Goal: Task Accomplishment & Management: Manage account settings

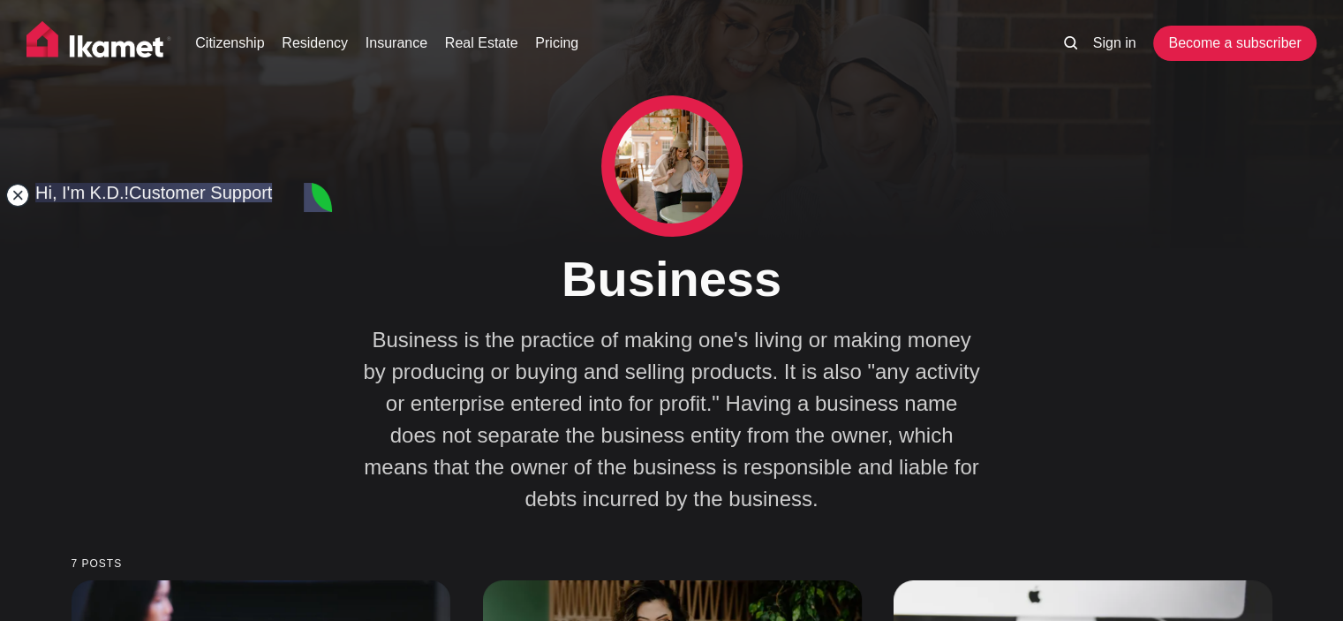
click at [18, 200] on jdiv at bounding box center [17, 195] width 25 height 25
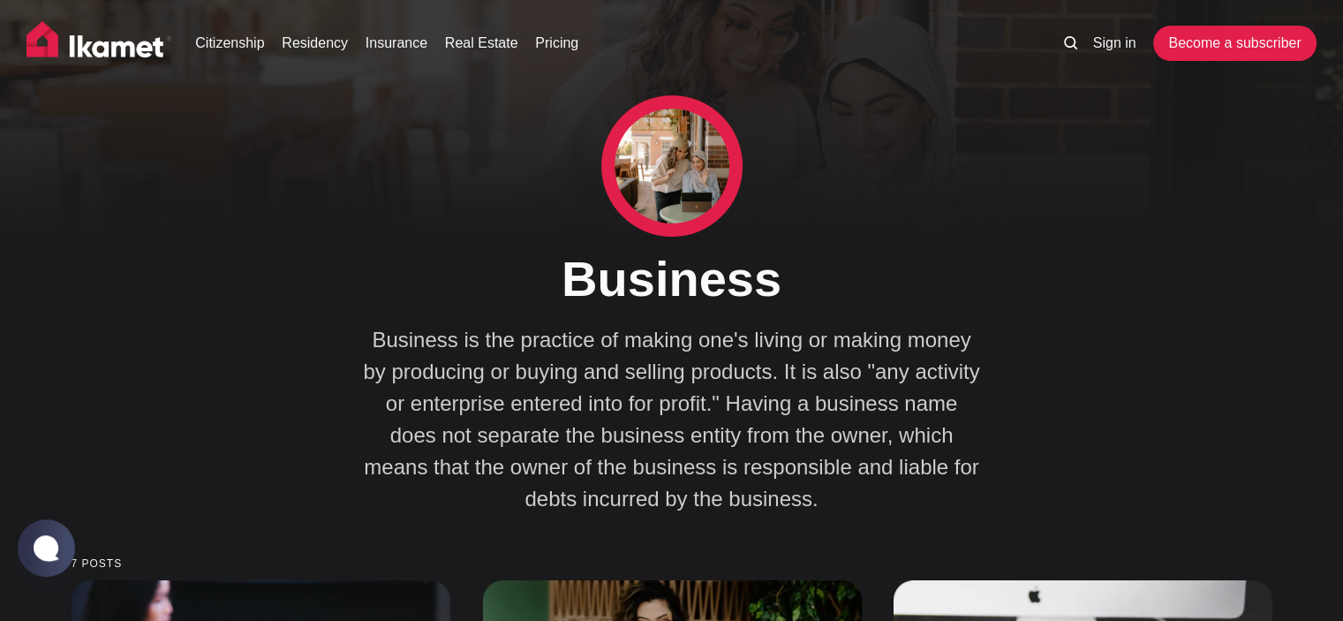
click at [951, 173] on div "Business Business is the practice of making one's living or making money by pro…" at bounding box center [671, 305] width 653 height 420
click at [1134, 51] on link "Sign in" at bounding box center [1114, 43] width 43 height 21
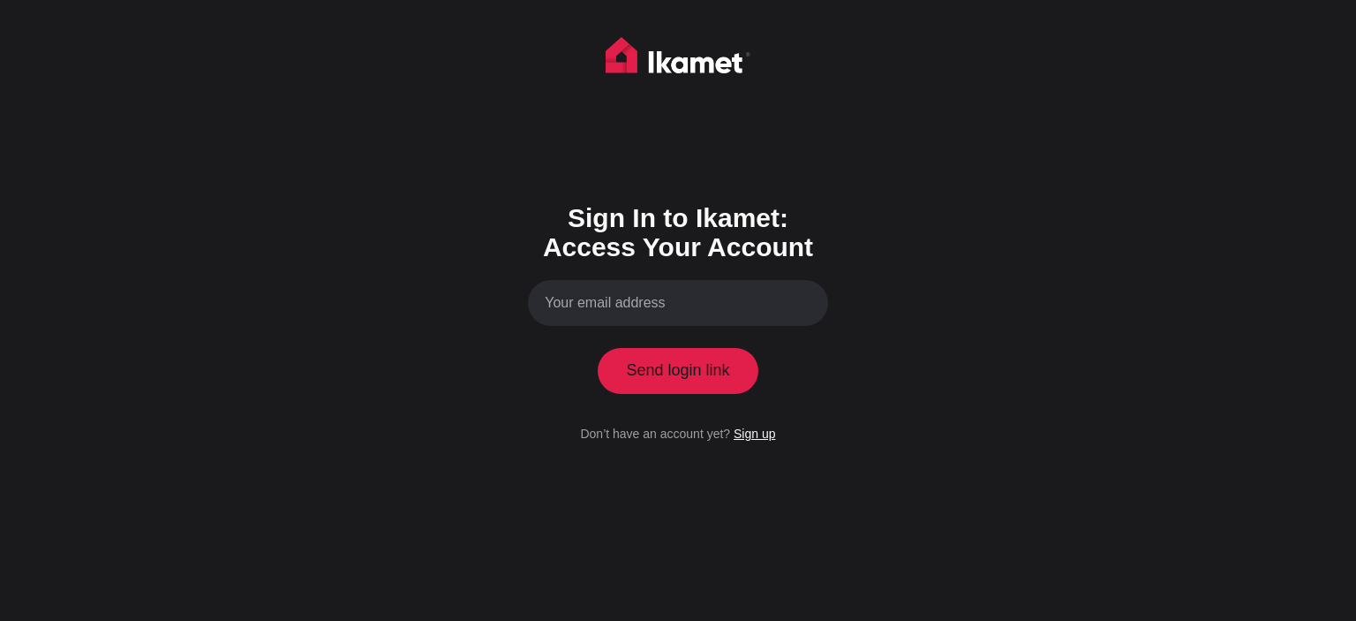
click at [746, 433] on link "Sign up" at bounding box center [754, 433] width 41 height 14
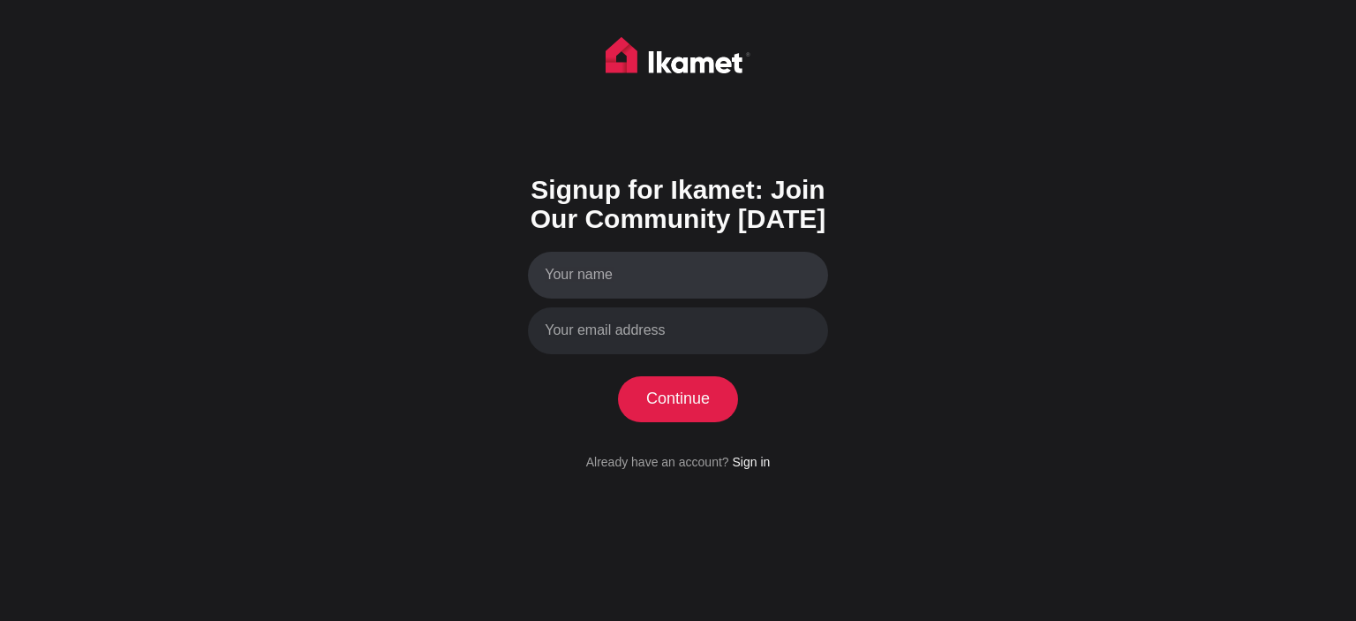
click at [636, 269] on input "Your name" at bounding box center [678, 275] width 300 height 47
type input "HVERSE"
paste input "HVERSE"
type input "HVERSE"
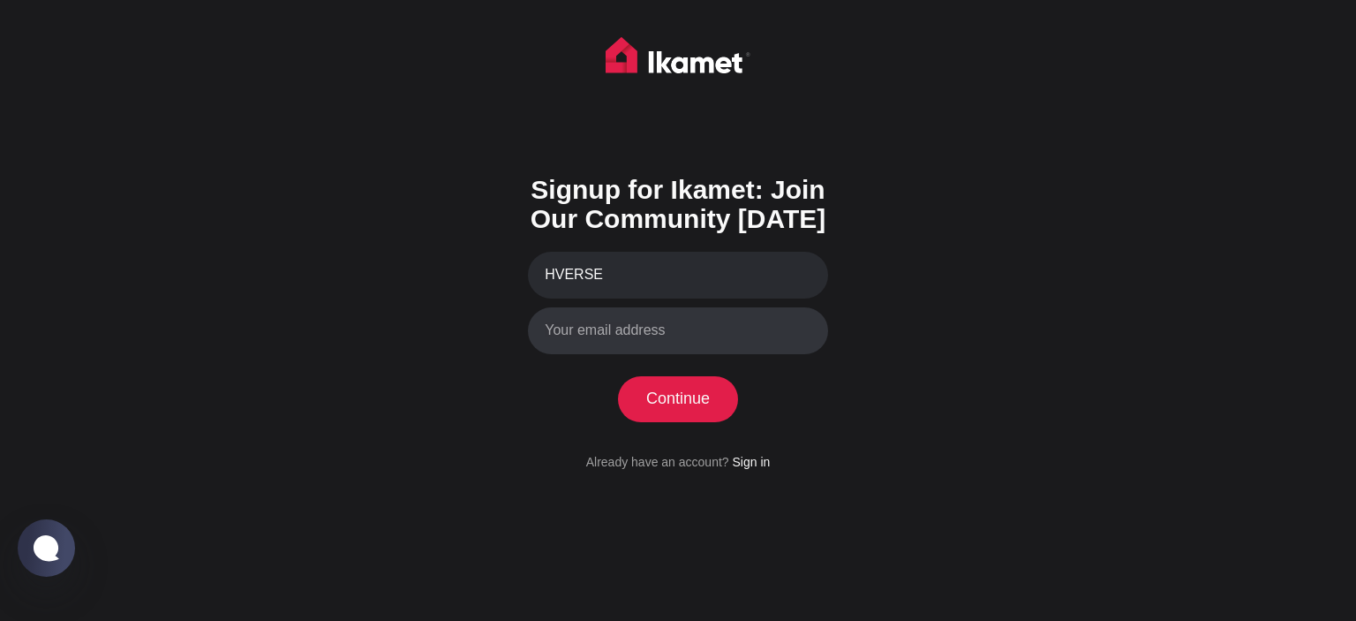
click at [643, 344] on input "Your email address" at bounding box center [678, 330] width 300 height 47
click at [646, 335] on input "Your email address" at bounding box center [678, 330] width 300 height 47
paste input "[EMAIL_ADDRESS][DOMAIN_NAME]"
type input "[EMAIL_ADDRESS][DOMAIN_NAME]"
click at [666, 395] on button "Continue" at bounding box center [678, 399] width 121 height 46
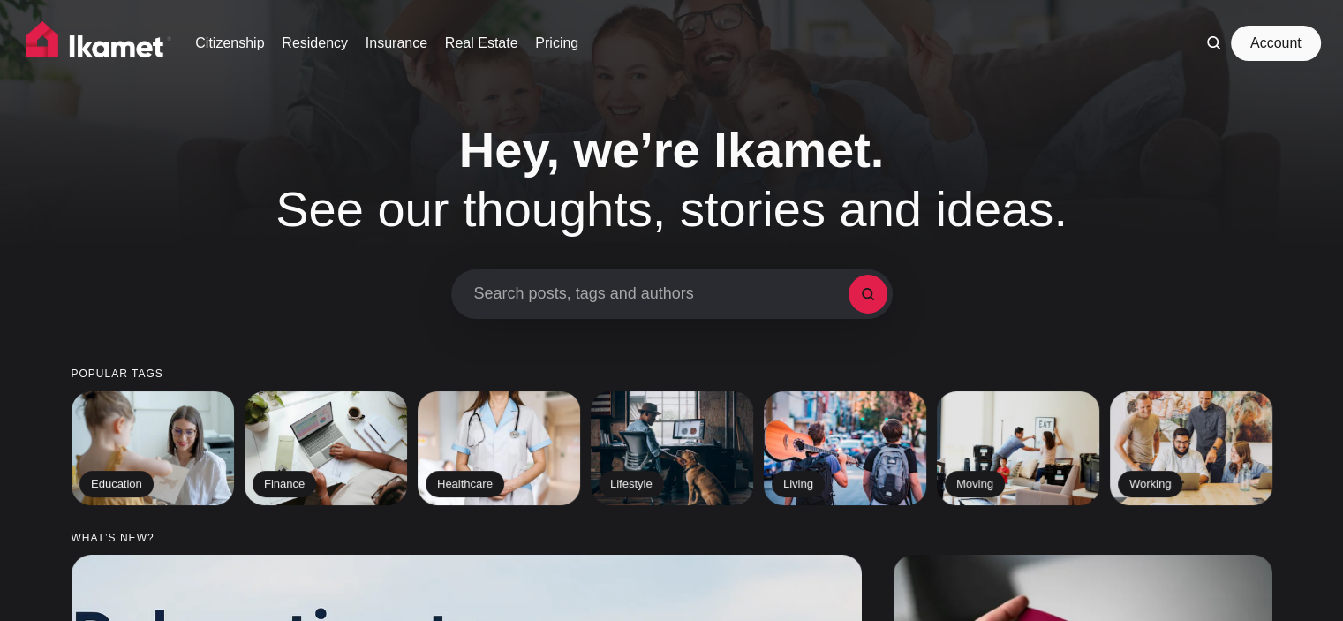
click at [1273, 52] on link "Account" at bounding box center [1275, 43] width 81 height 35
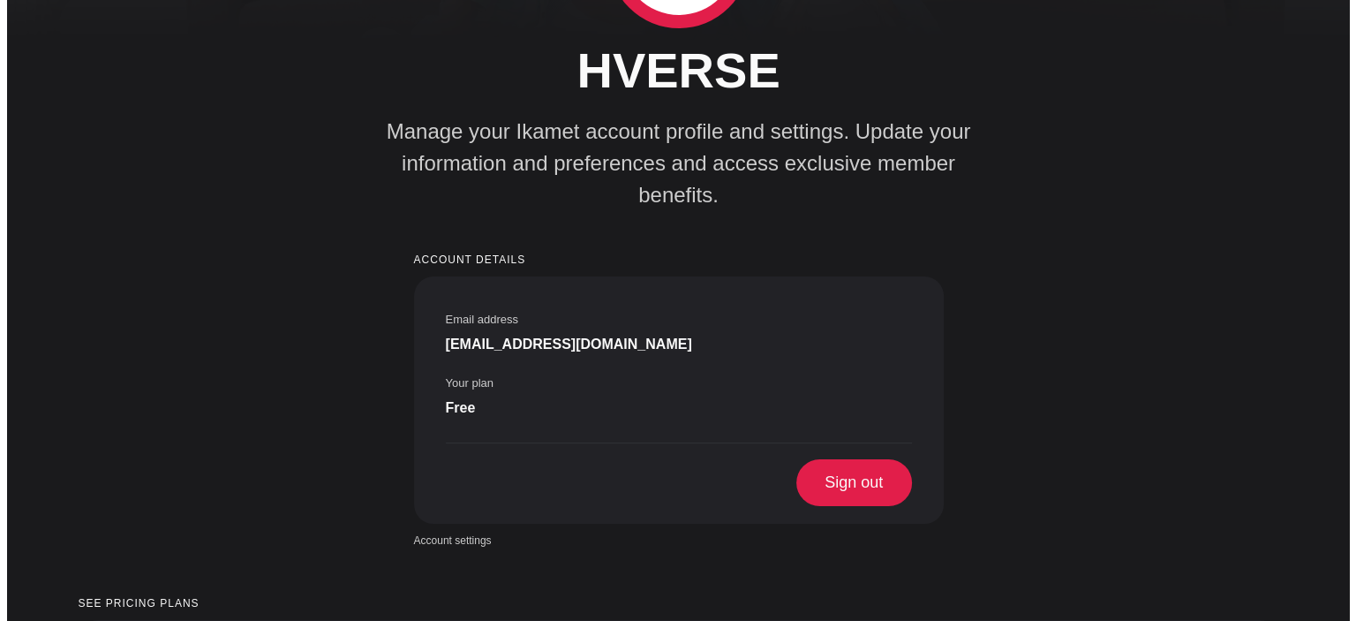
scroll to position [265, 0]
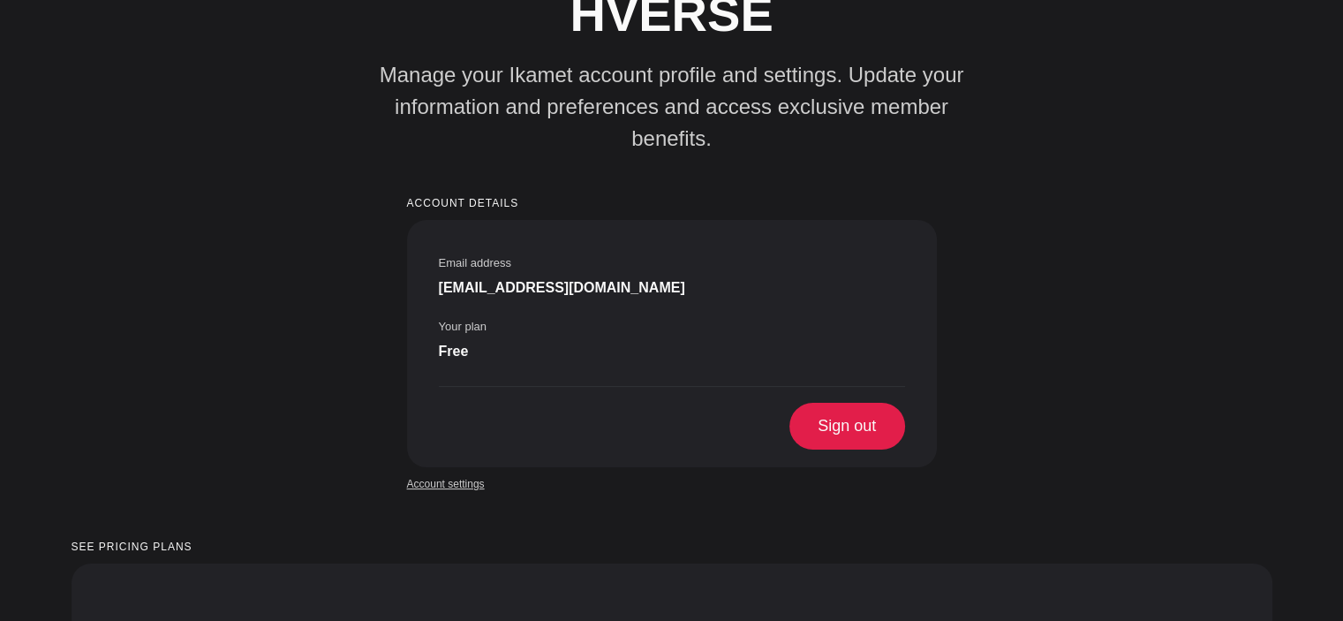
click at [424, 476] on link "Account settings" at bounding box center [446, 484] width 78 height 16
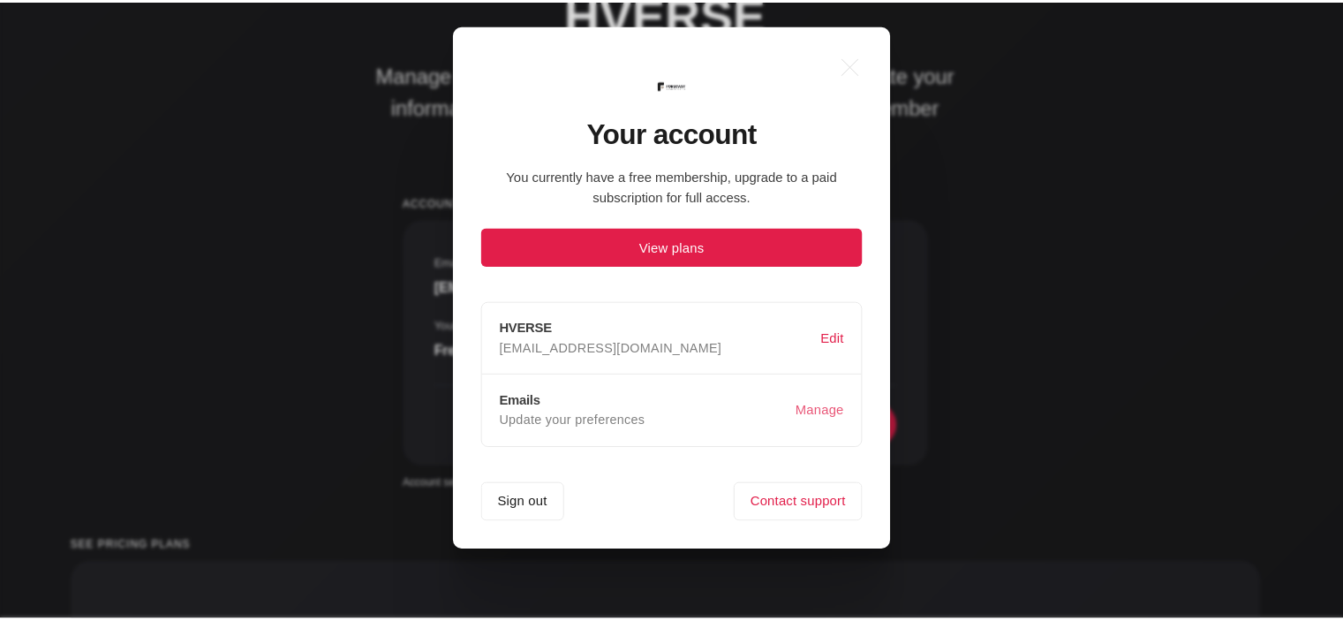
scroll to position [0, 0]
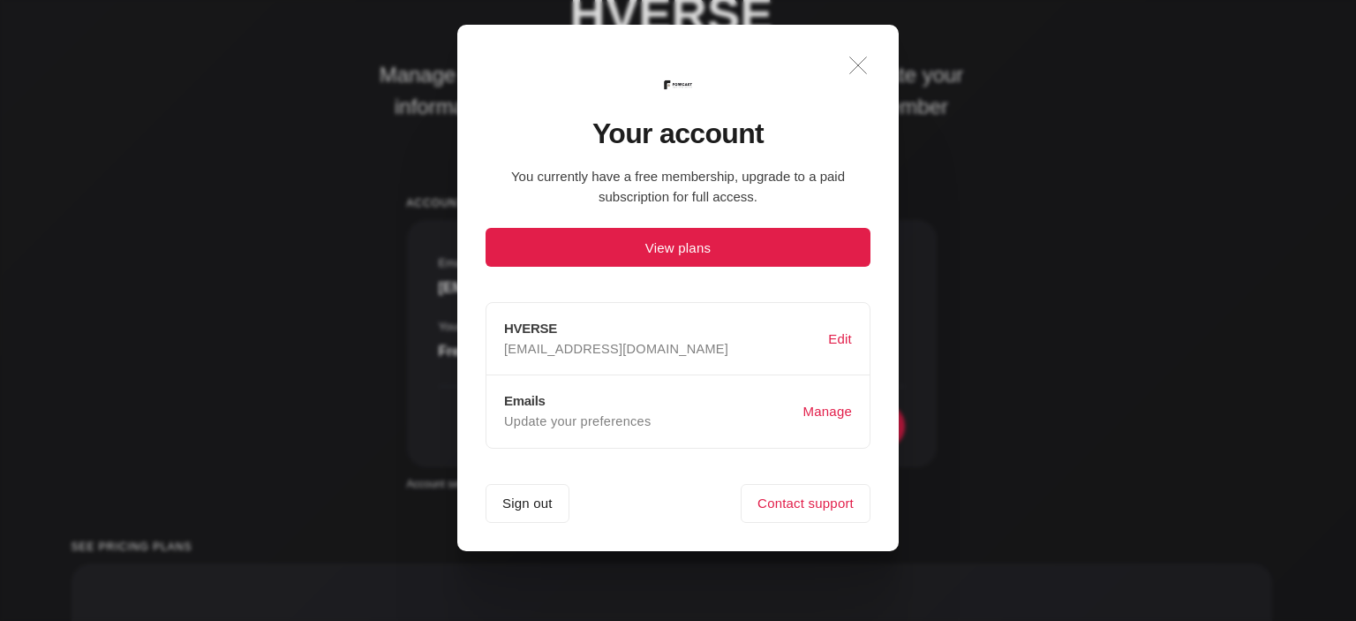
click at [849, 74] on icon ".a{fill:none;stroke:currentColor;stroke-linecap:round;stroke-linejoin:round;str…" at bounding box center [858, 65] width 39 height 39
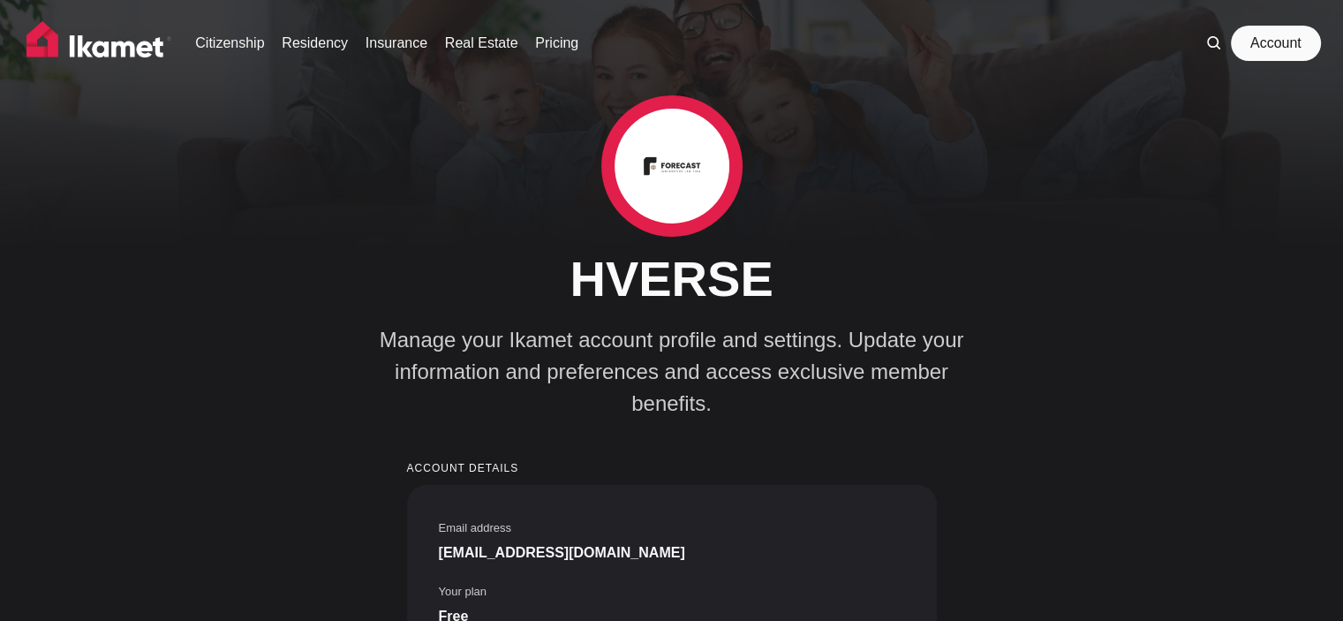
click at [1272, 45] on link "Account" at bounding box center [1275, 43] width 81 height 35
click at [1252, 36] on link "Account" at bounding box center [1275, 43] width 81 height 35
click at [667, 183] on img at bounding box center [671, 166] width 115 height 115
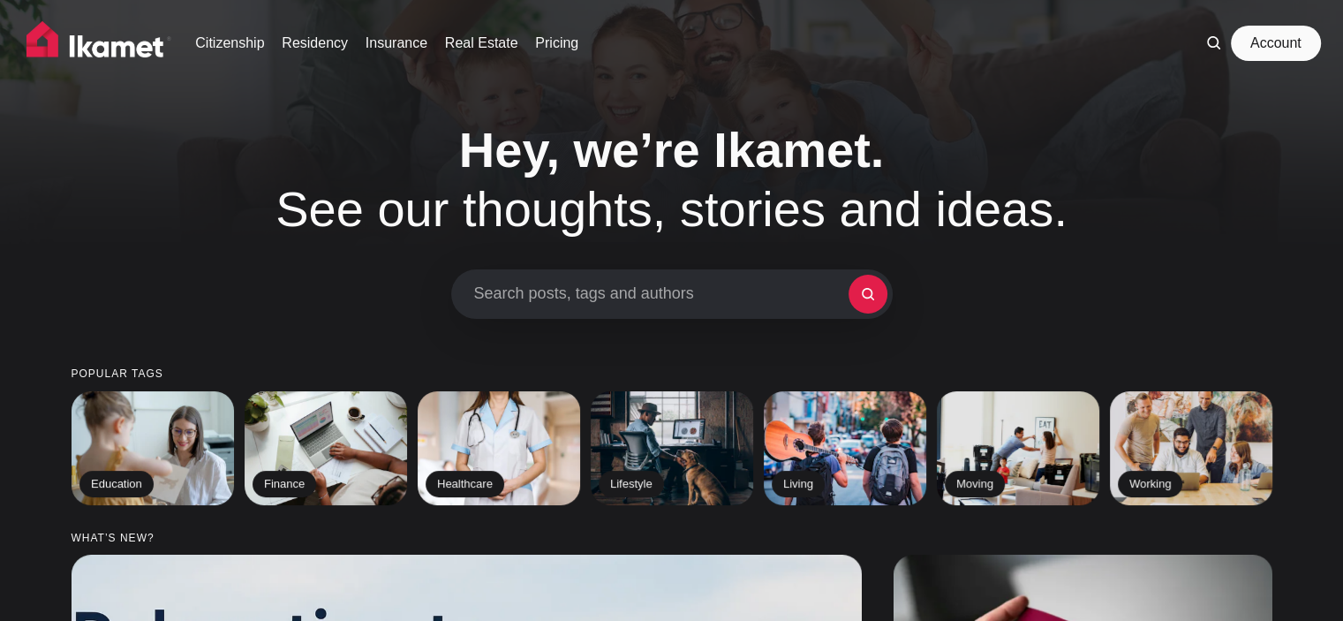
click at [1254, 35] on link "Account" at bounding box center [1275, 43] width 81 height 35
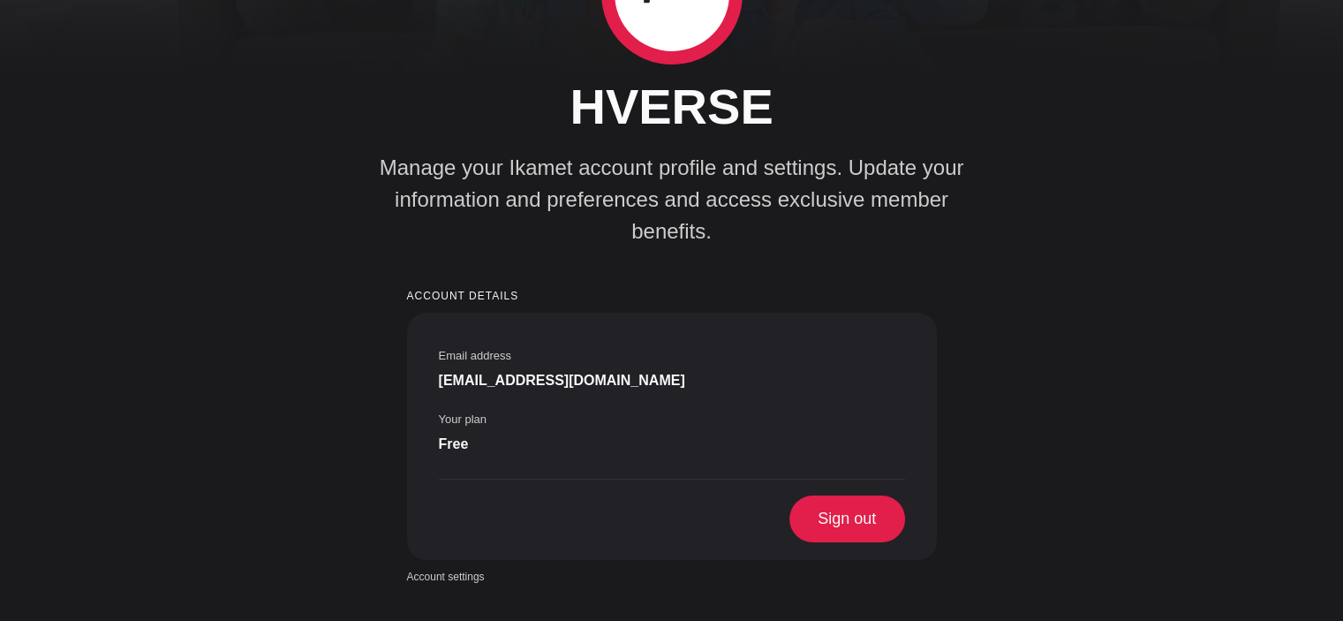
scroll to position [177, 0]
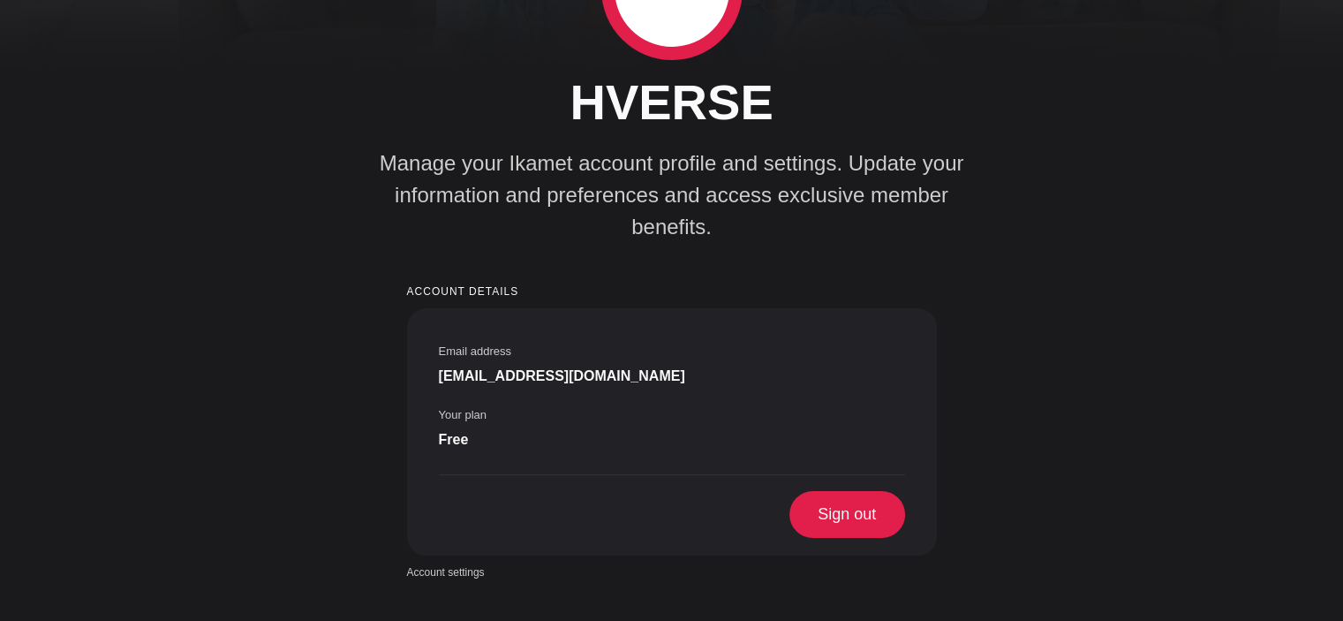
click at [624, 398] on div "Your plan Free" at bounding box center [531, 430] width 185 height 64
click at [600, 385] on span "[EMAIL_ADDRESS][DOMAIN_NAME]" at bounding box center [562, 376] width 246 height 21
click at [503, 305] on div "Account details Email address [EMAIL_ADDRESS][DOMAIN_NAME] Your plan Free Sign …" at bounding box center [672, 432] width 530 height 293
click at [599, 273] on div "HVERSE Manage your Ikamet account profile and settings. Update your information…" at bounding box center [671, 249] width 1335 height 661
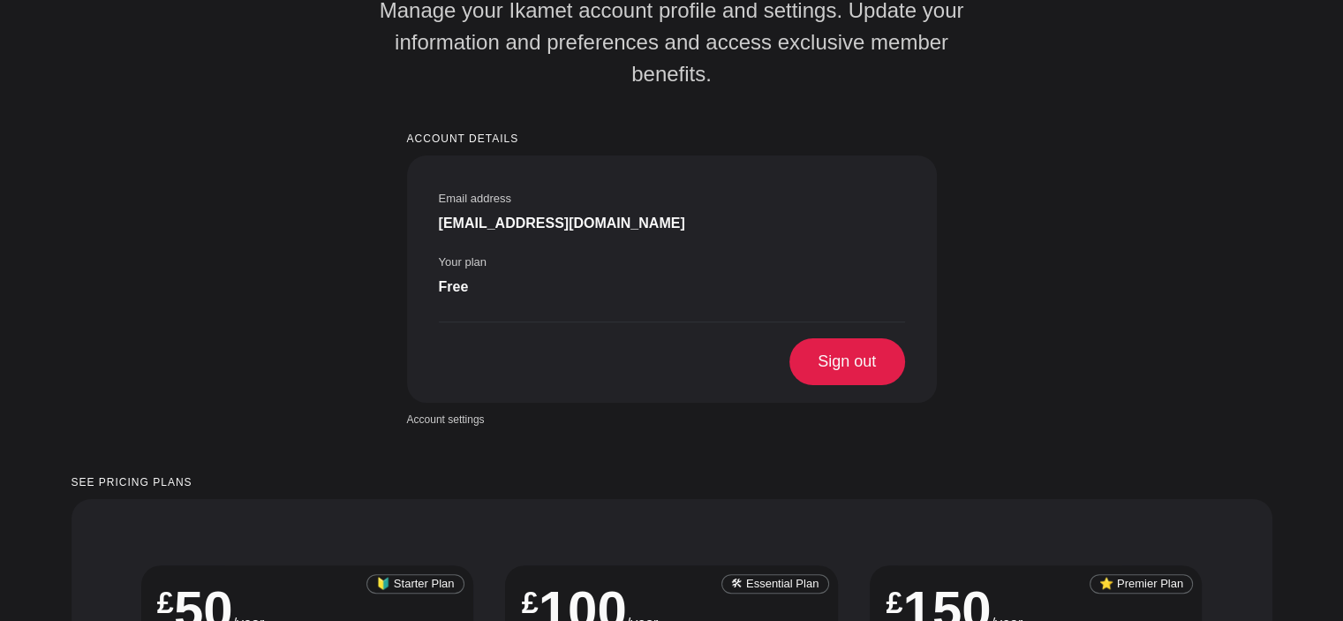
scroll to position [0, 0]
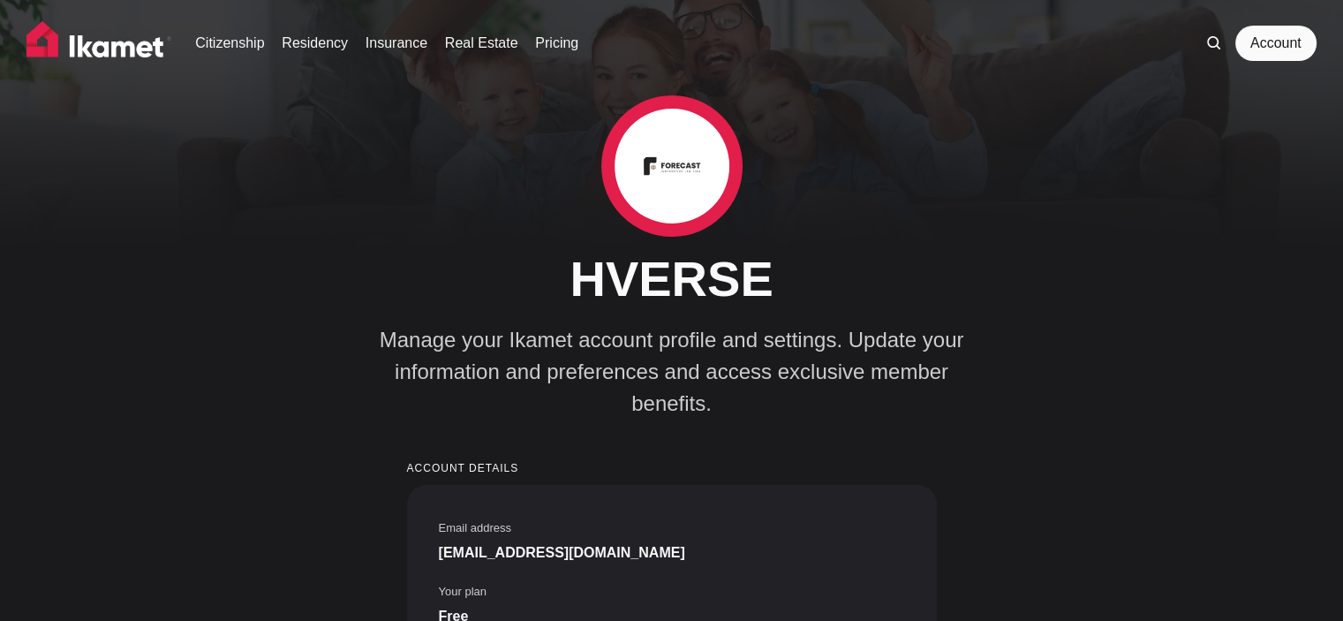
click at [694, 176] on img at bounding box center [671, 166] width 115 height 115
click at [675, 275] on h1 "HVERSE" at bounding box center [671, 278] width 653 height 59
click at [674, 279] on h1 "HVERSE" at bounding box center [671, 278] width 653 height 59
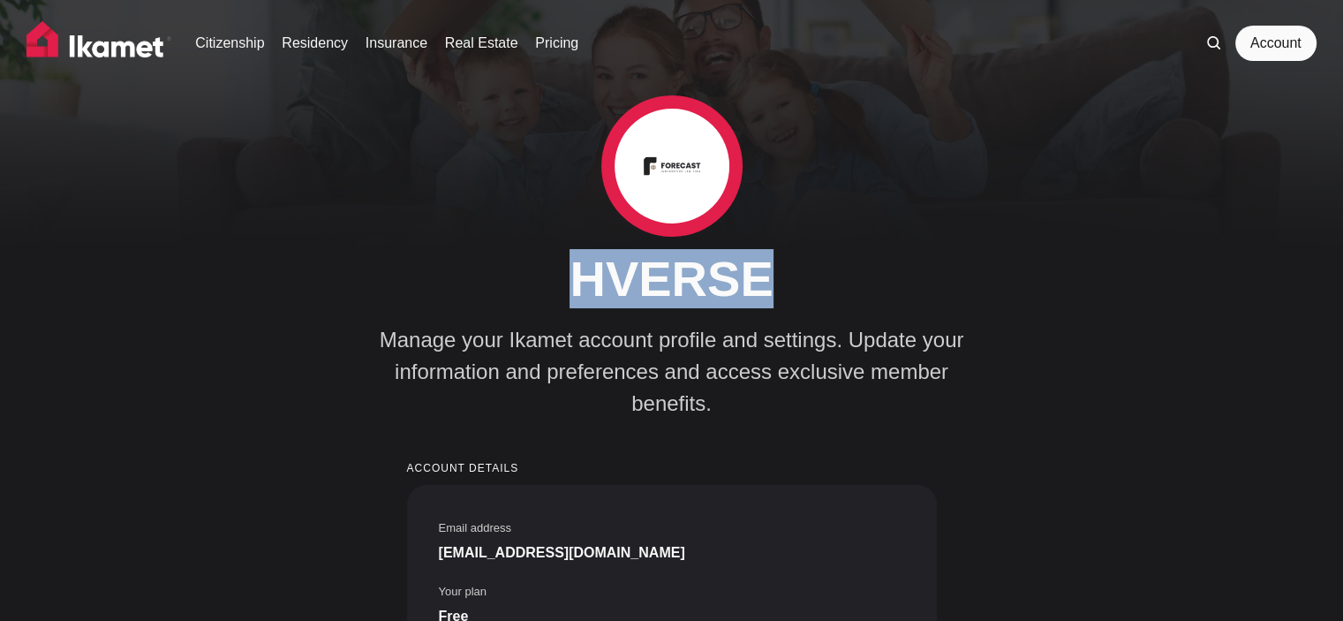
click at [674, 279] on h1 "HVERSE" at bounding box center [671, 278] width 653 height 59
click at [1081, 162] on div "HVERSE Manage your Ikamet account profile and settings. Update your information…" at bounding box center [672, 257] width 1201 height 325
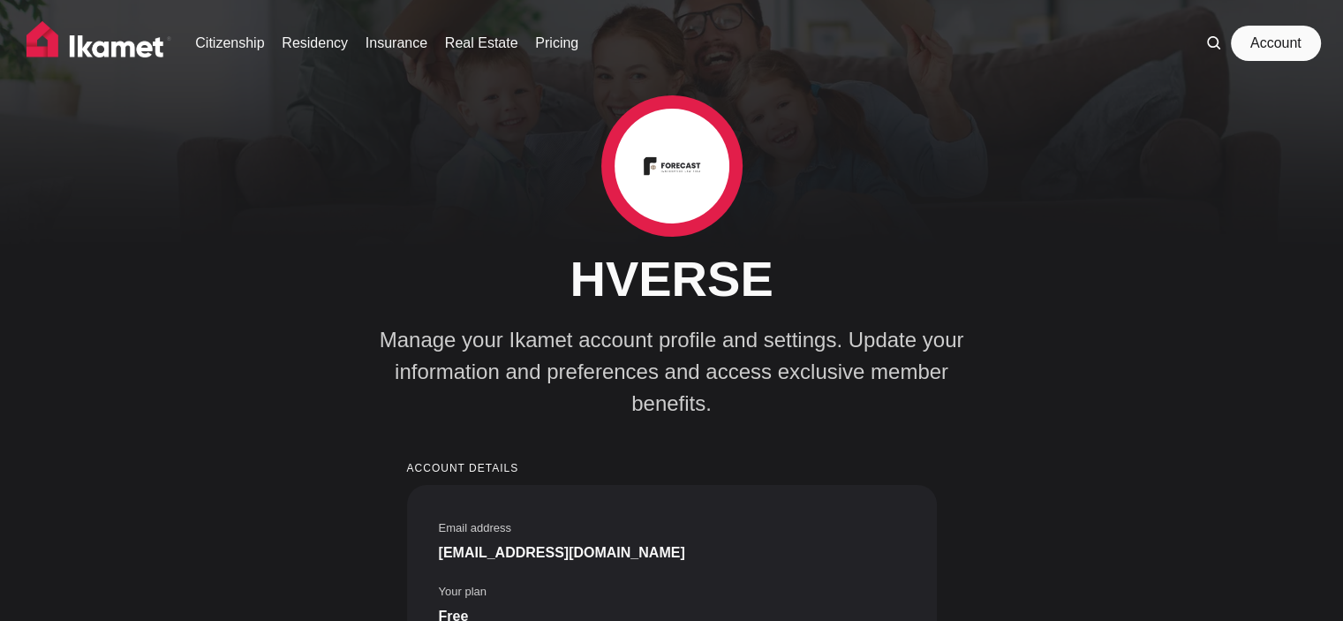
click at [1253, 42] on link "Account" at bounding box center [1275, 43] width 81 height 35
